Goal: Task Accomplishment & Management: Manage account settings

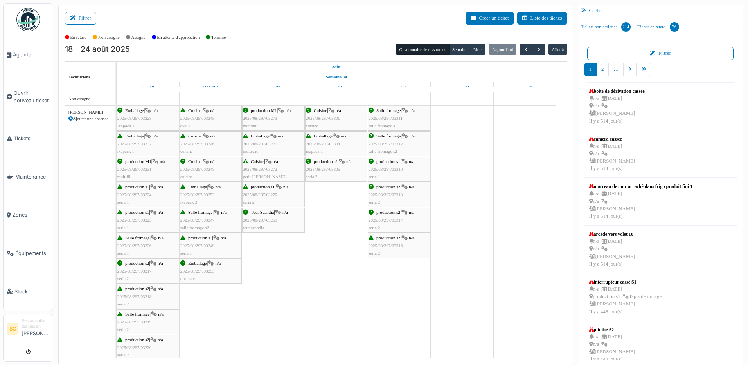
click at [399, 242] on div "production s2 | n/a 2025/08/297/03316 seria 2" at bounding box center [399, 245] width 61 height 23
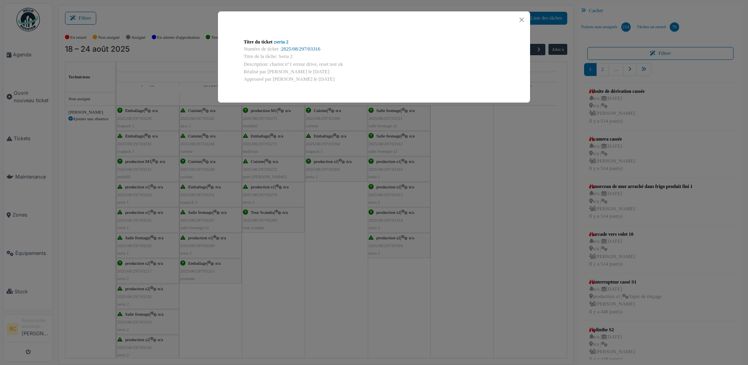
click at [317, 48] on link "2025/08/297/03316" at bounding box center [300, 48] width 39 height 5
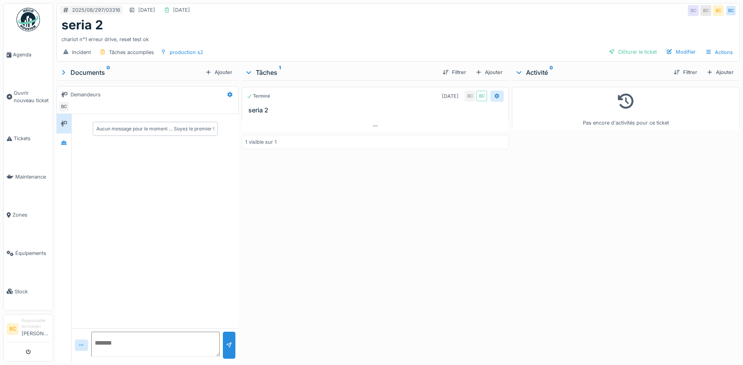
click at [494, 96] on icon at bounding box center [497, 96] width 6 height 5
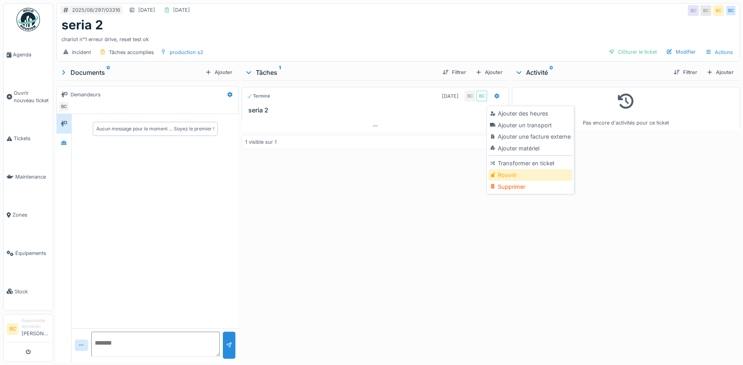
click at [500, 175] on div "Rouvrir" at bounding box center [529, 175] width 83 height 12
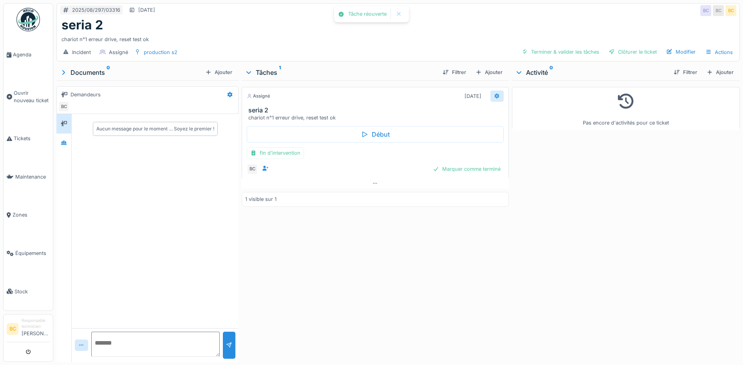
click at [494, 94] on icon at bounding box center [496, 95] width 5 height 5
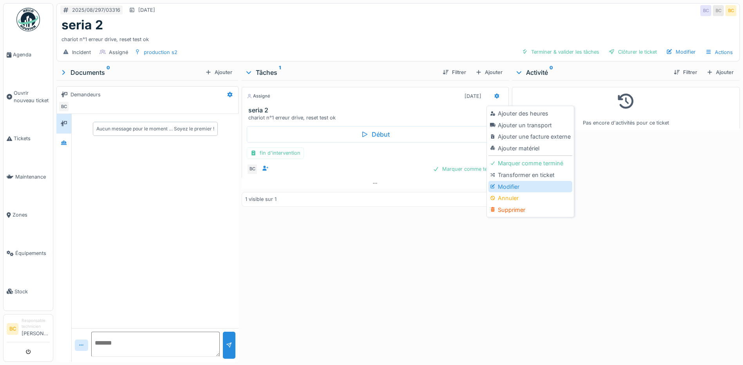
click at [500, 186] on div "Modifier" at bounding box center [529, 187] width 83 height 12
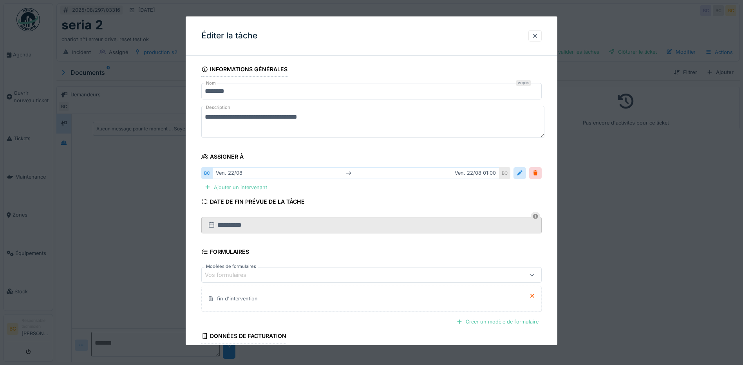
click at [236, 116] on textarea "**********" at bounding box center [372, 122] width 343 height 32
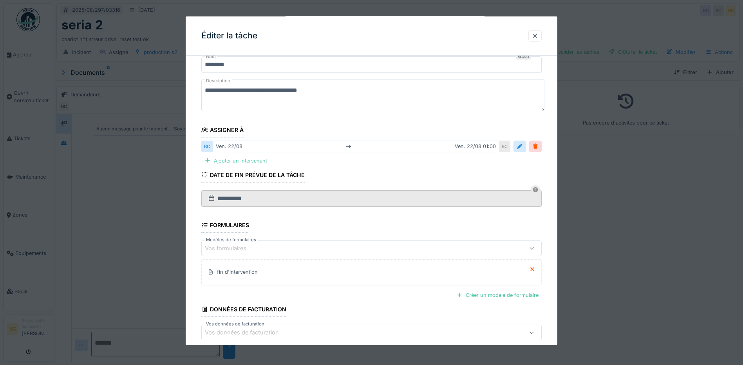
scroll to position [67, 0]
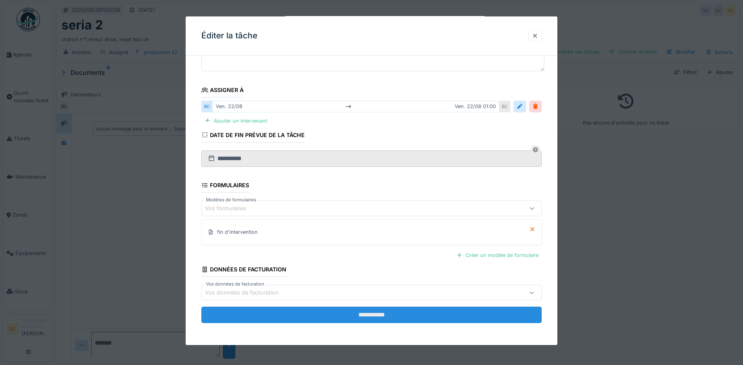
type textarea "**********"
click at [373, 317] on input "**********" at bounding box center [371, 315] width 340 height 16
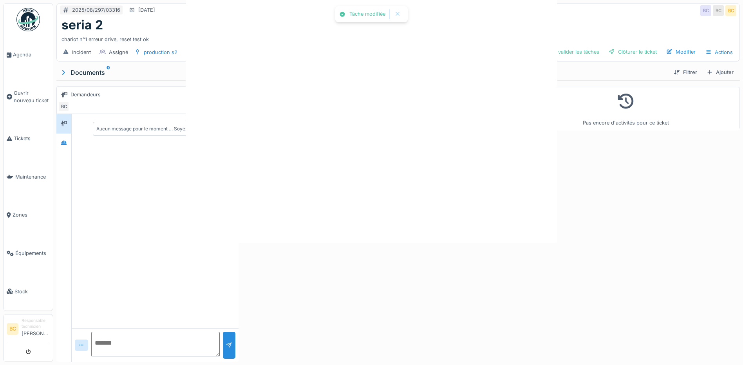
scroll to position [0, 0]
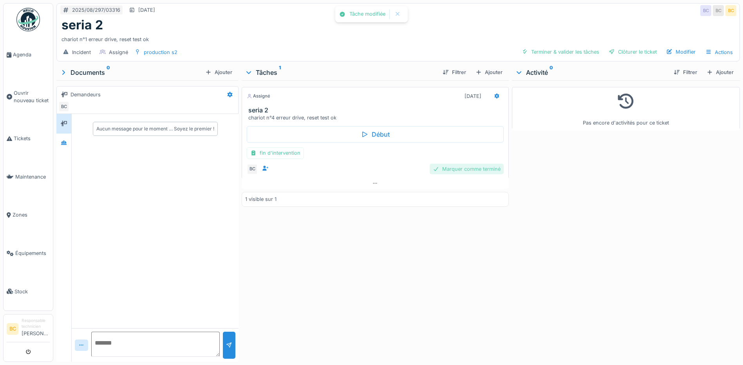
click at [451, 168] on div "Marquer comme terminé" at bounding box center [466, 169] width 74 height 11
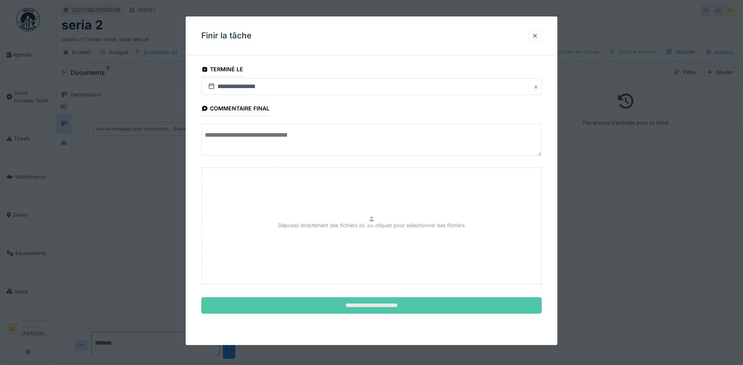
click at [362, 304] on input "**********" at bounding box center [371, 305] width 340 height 16
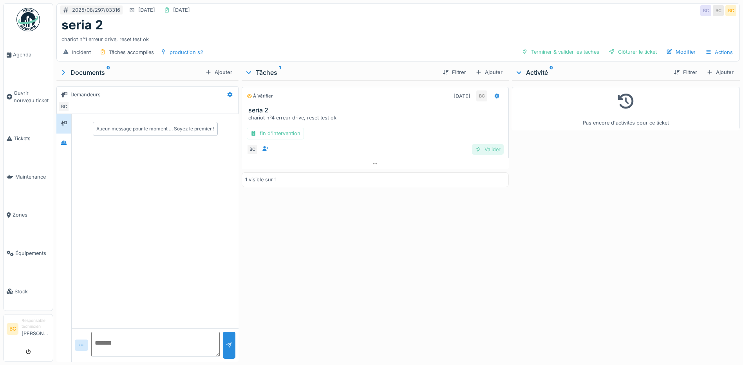
click at [487, 150] on div "Valider" at bounding box center [488, 149] width 32 height 11
click at [22, 53] on span "Agenda" at bounding box center [31, 54] width 37 height 7
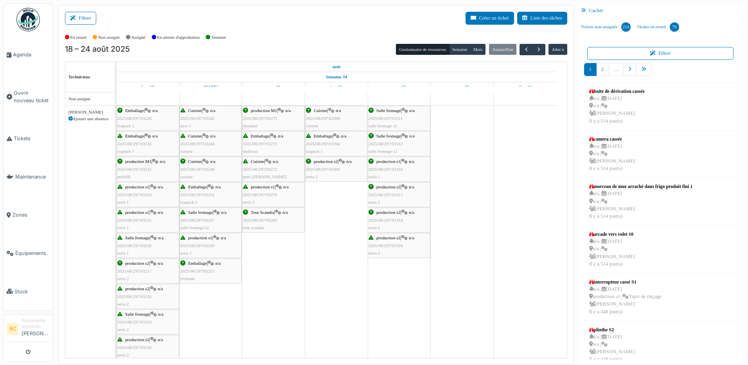
click at [383, 240] on div "production s2 | n/a 2025/08/297/03316 seria 2" at bounding box center [399, 245] width 61 height 23
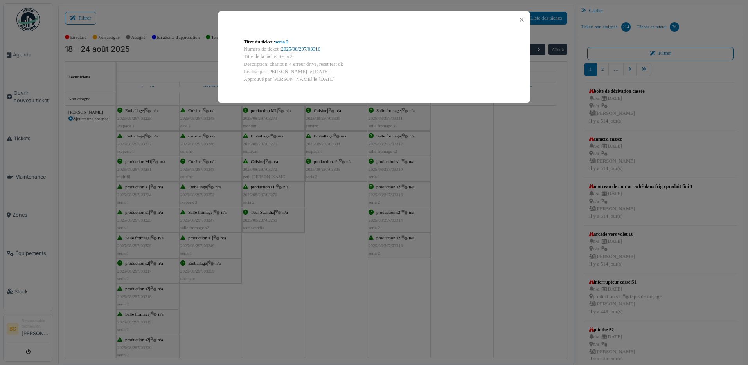
click at [484, 164] on div "Titre du ticket : seria 2 Numéro de ticket : 2025/08/297/03316 Titre de la tâch…" at bounding box center [374, 182] width 748 height 365
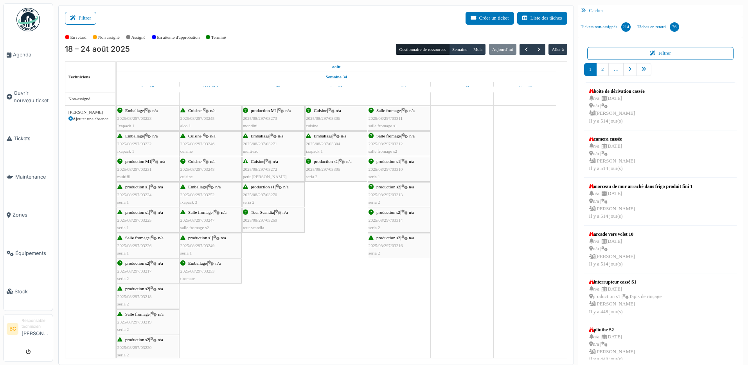
click at [330, 140] on div "Emballage | n/a 2025/08/297/03304 ixapack 1" at bounding box center [336, 143] width 61 height 23
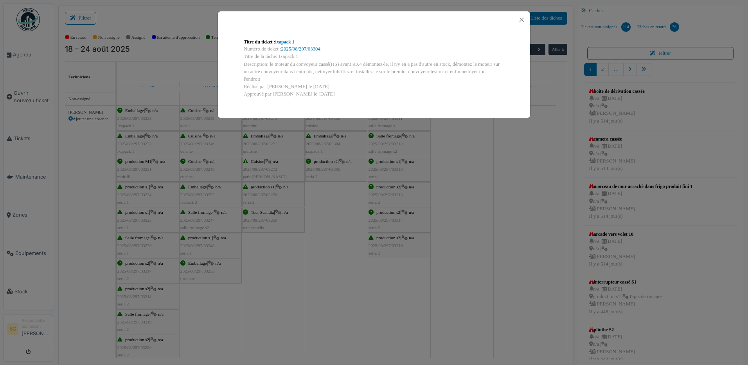
click at [455, 153] on div "Titre du ticket : ixapack 1 Numéro de ticket : 2025/08/297/03304 Titre de la tâ…" at bounding box center [374, 182] width 748 height 365
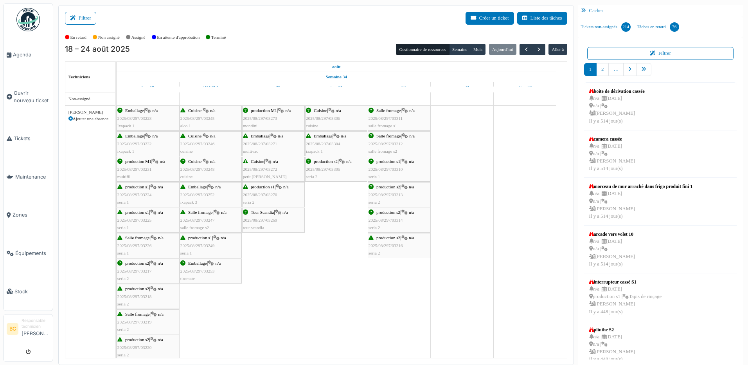
click at [325, 163] on span "production s2" at bounding box center [326, 161] width 24 height 5
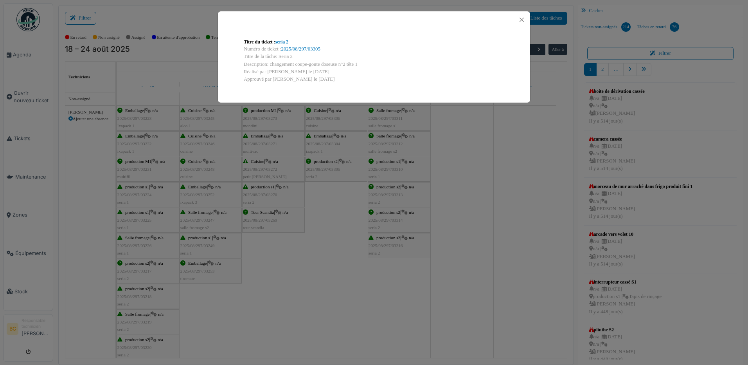
click at [441, 169] on div "Titre du ticket : seria 2 Numéro de ticket : 2025/08/297/03305 Titre de la tâch…" at bounding box center [374, 182] width 748 height 365
